Goal: Complete application form

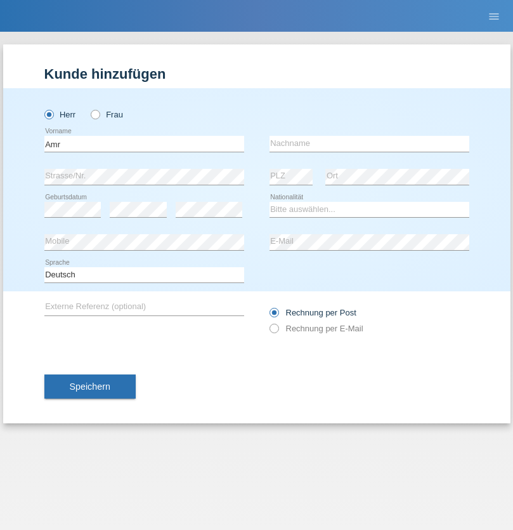
type input "Amr"
click at [369, 143] on input "text" at bounding box center [370, 144] width 200 height 16
type input "Abouelwafa"
select select "CH"
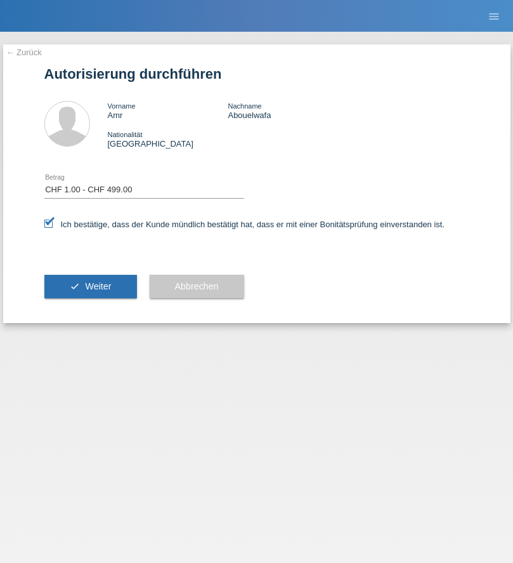
select select "1"
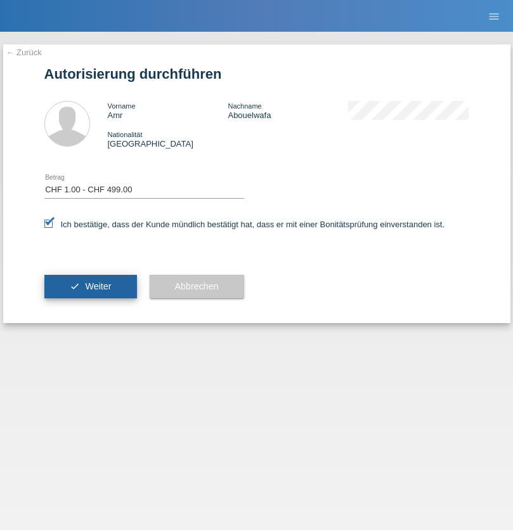
click at [90, 286] on span "Weiter" at bounding box center [98, 286] width 26 height 10
